Goal: Task Accomplishment & Management: Complete application form

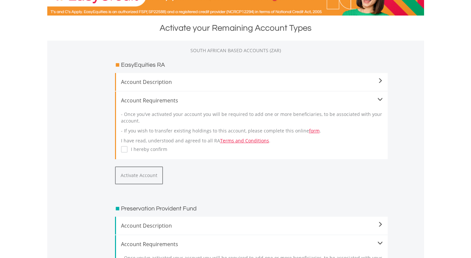
scroll to position [126, 0]
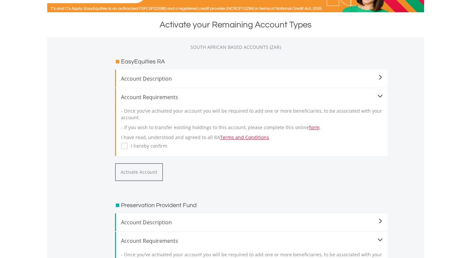
click at [382, 77] on div "Account Description" at bounding box center [251, 79] width 273 height 18
click at [379, 78] on span at bounding box center [379, 77] width 5 height 5
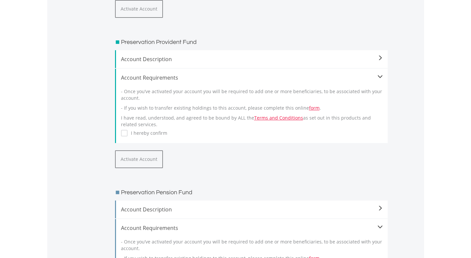
scroll to position [353, 0]
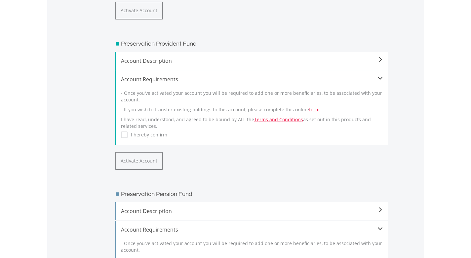
click at [380, 58] on span at bounding box center [379, 59] width 5 height 5
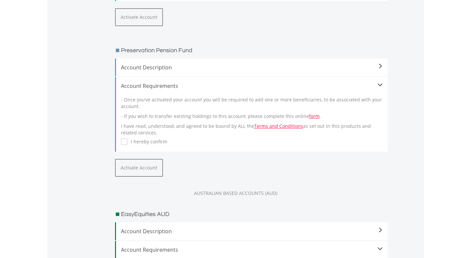
scroll to position [530, 0]
click at [381, 69] on span at bounding box center [379, 66] width 5 height 5
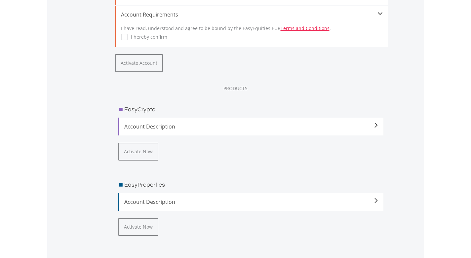
scroll to position [1060, 0]
click at [375, 128] on span at bounding box center [375, 124] width 5 height 5
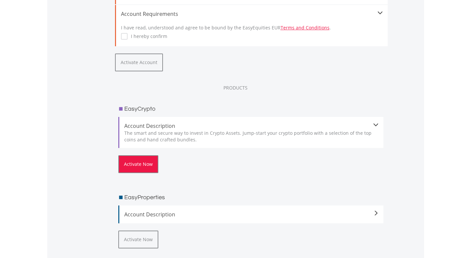
click at [145, 173] on button "Activate Now" at bounding box center [138, 164] width 40 height 18
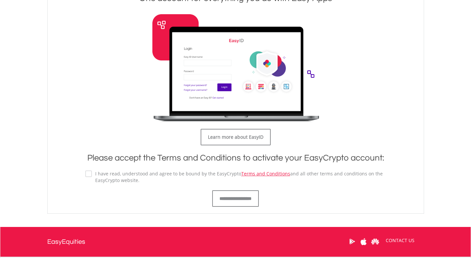
scroll to position [316, 0]
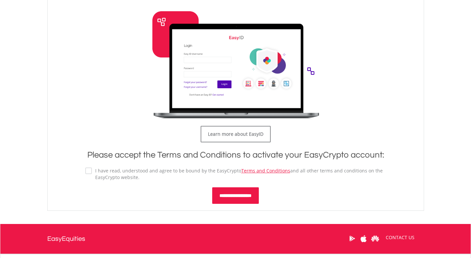
click at [240, 197] on input "**********" at bounding box center [235, 195] width 47 height 17
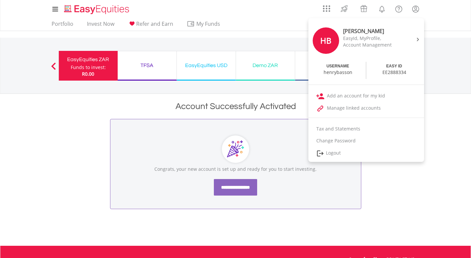
click at [238, 189] on input "**********" at bounding box center [235, 187] width 43 height 17
